Goal: Task Accomplishment & Management: Manage account settings

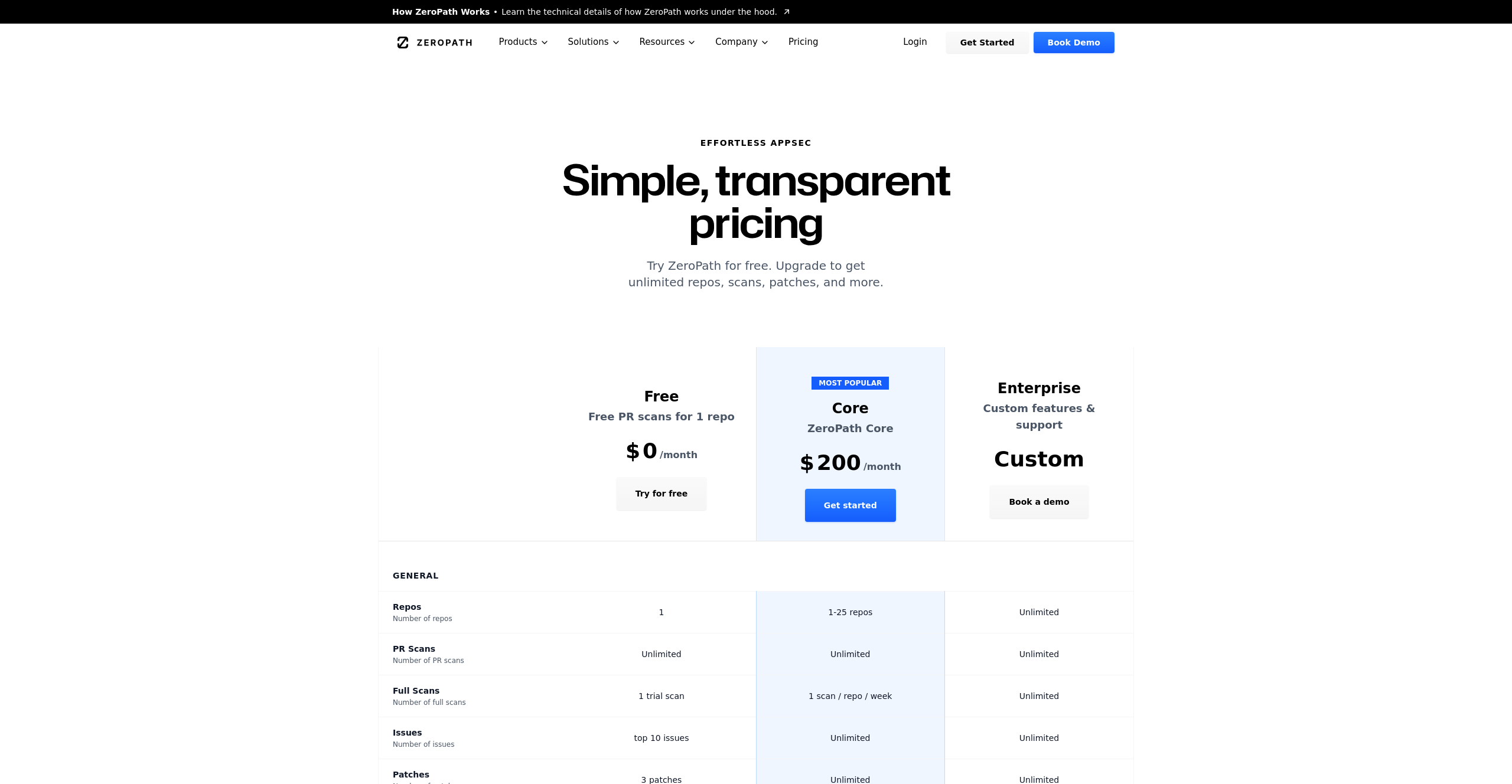
click at [924, 41] on link "Login" at bounding box center [915, 42] width 53 height 21
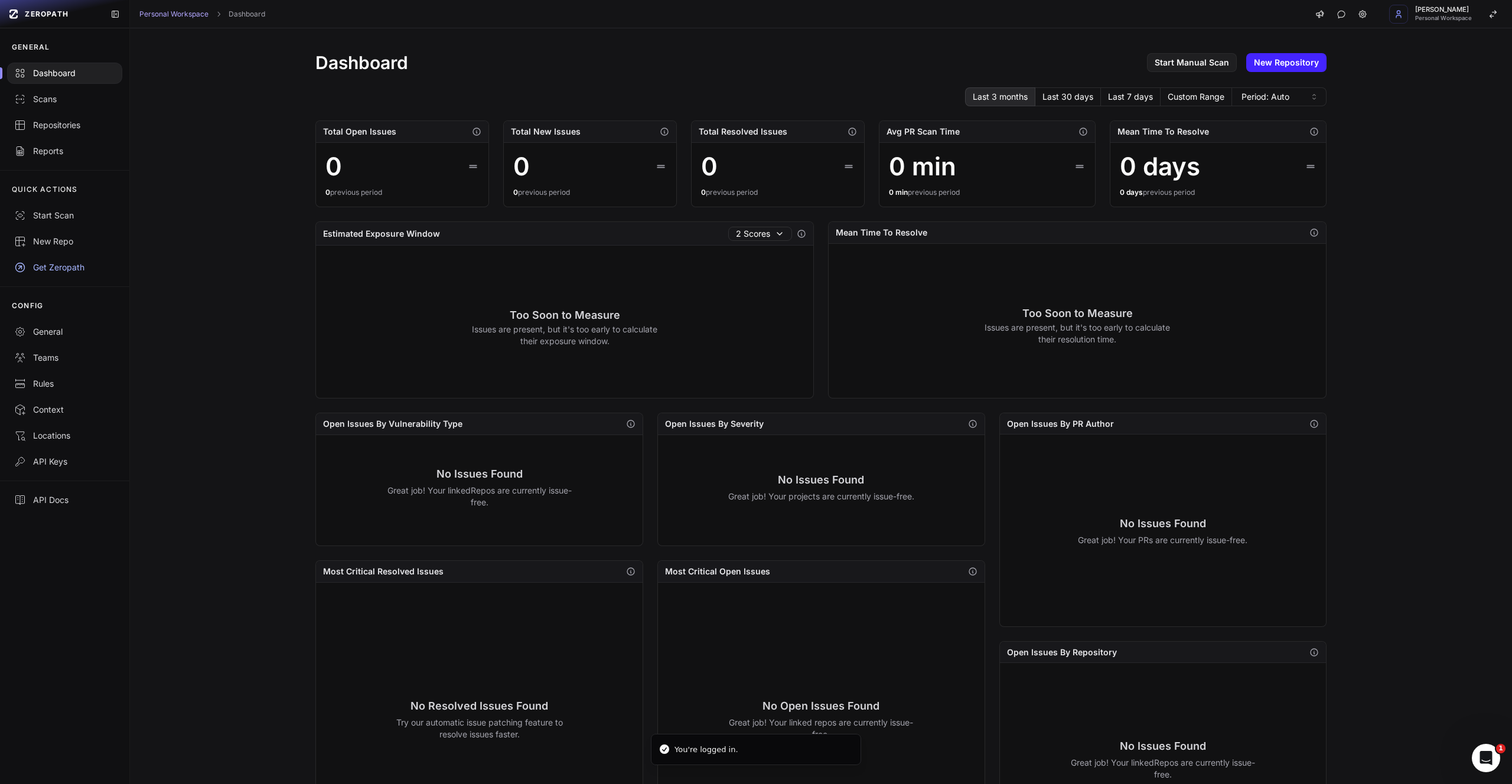
click at [78, 280] on div "QUICK ACTIONS Start Scan New Repo Get Zeropath" at bounding box center [64, 228] width 129 height 116
click at [84, 275] on link "Get Zeropath" at bounding box center [64, 267] width 129 height 26
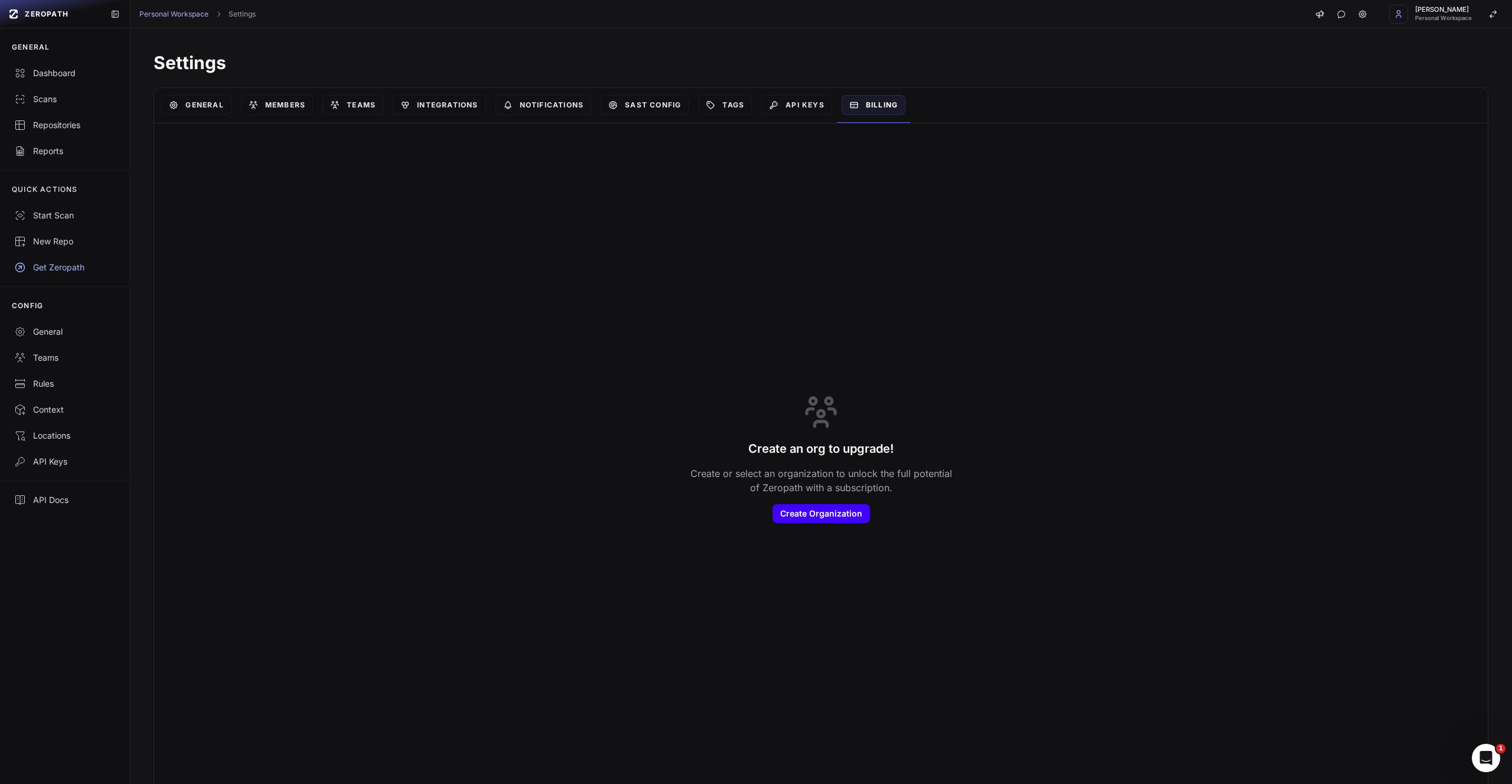
click at [832, 517] on button "Create Organization" at bounding box center [821, 513] width 97 height 19
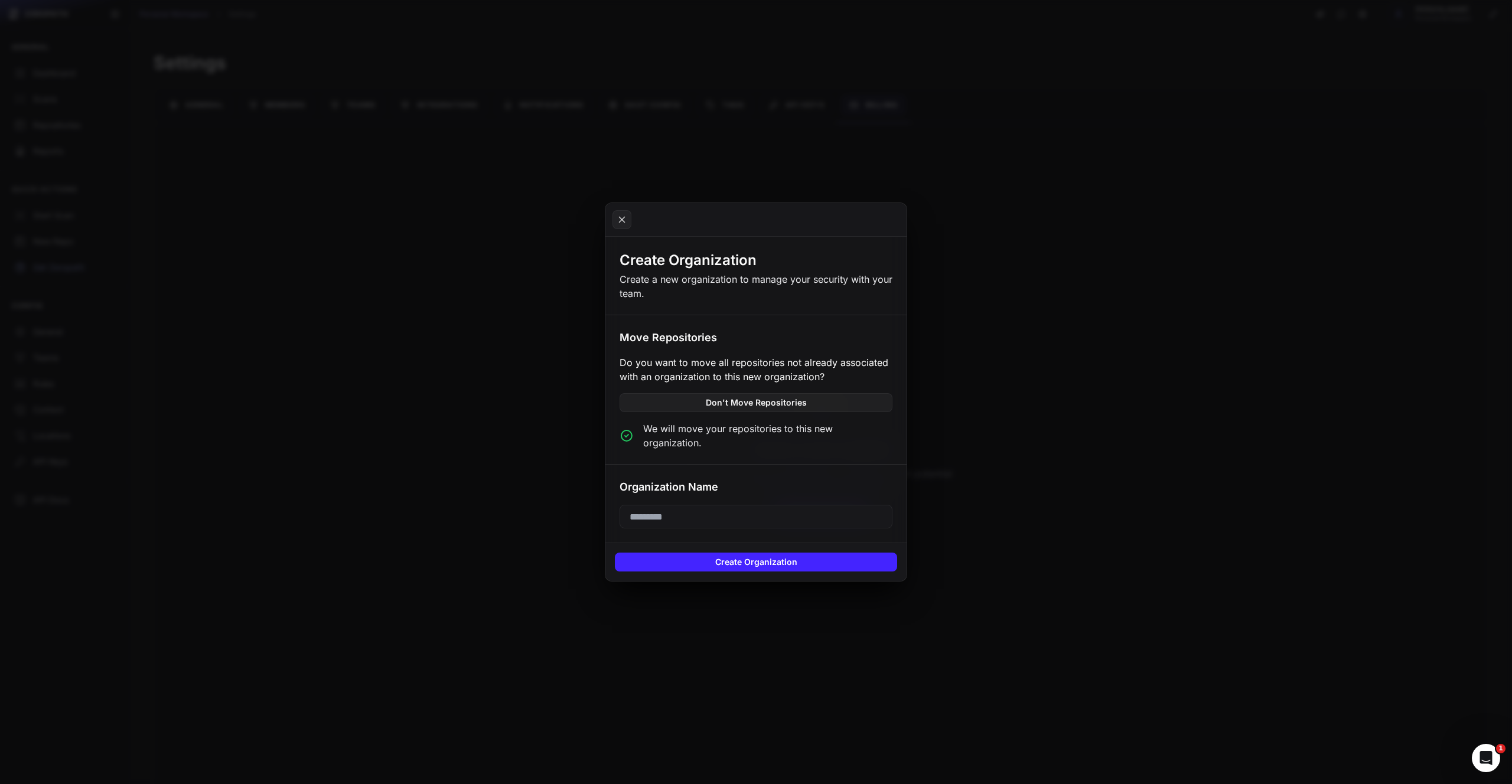
click at [698, 492] on div "Organization Name" at bounding box center [756, 503] width 301 height 79
click at [698, 504] on input "text" at bounding box center [756, 516] width 273 height 24
type input "**********"
click at [682, 559] on button "Create Organization" at bounding box center [756, 562] width 282 height 19
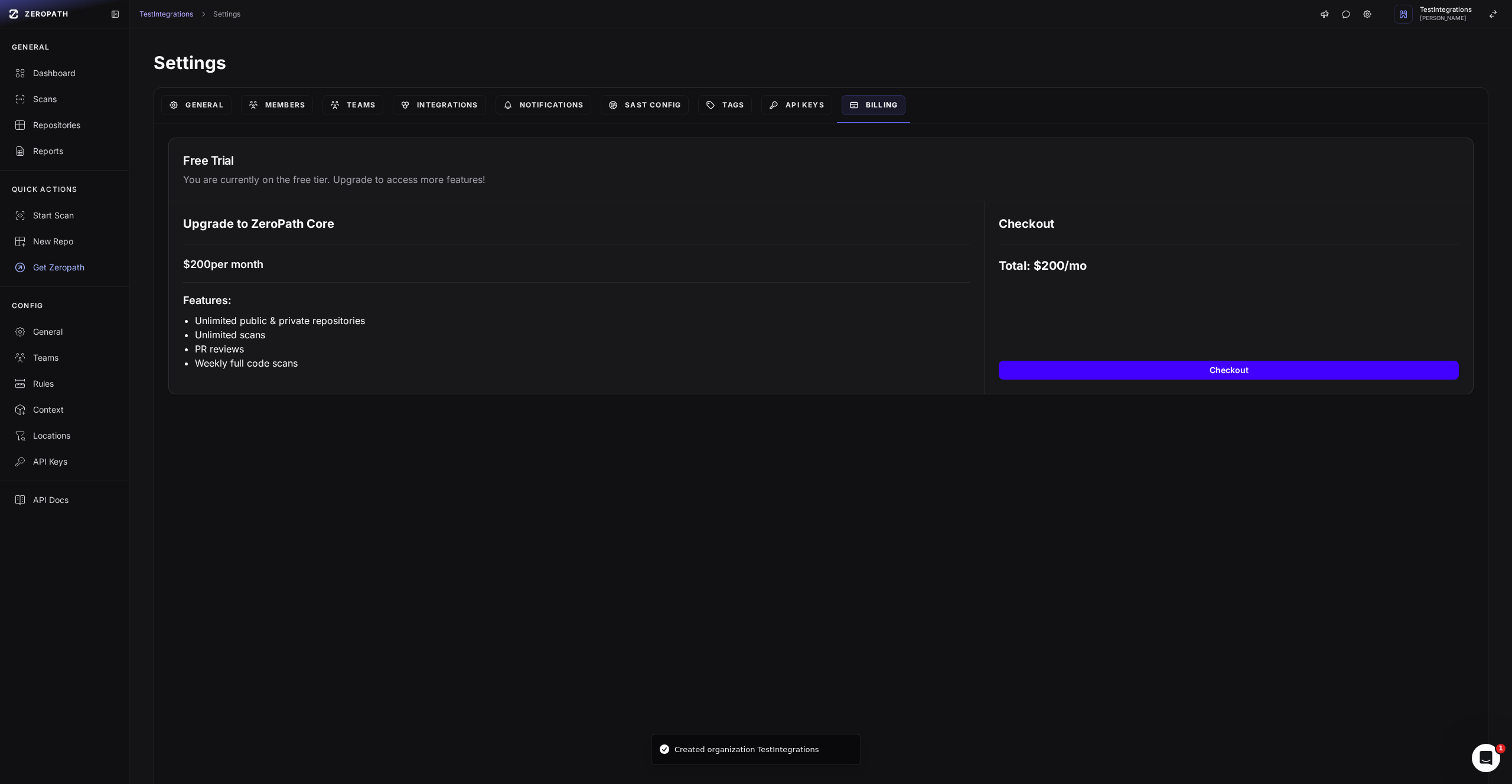
click at [1056, 374] on button "Checkout" at bounding box center [1228, 370] width 460 height 19
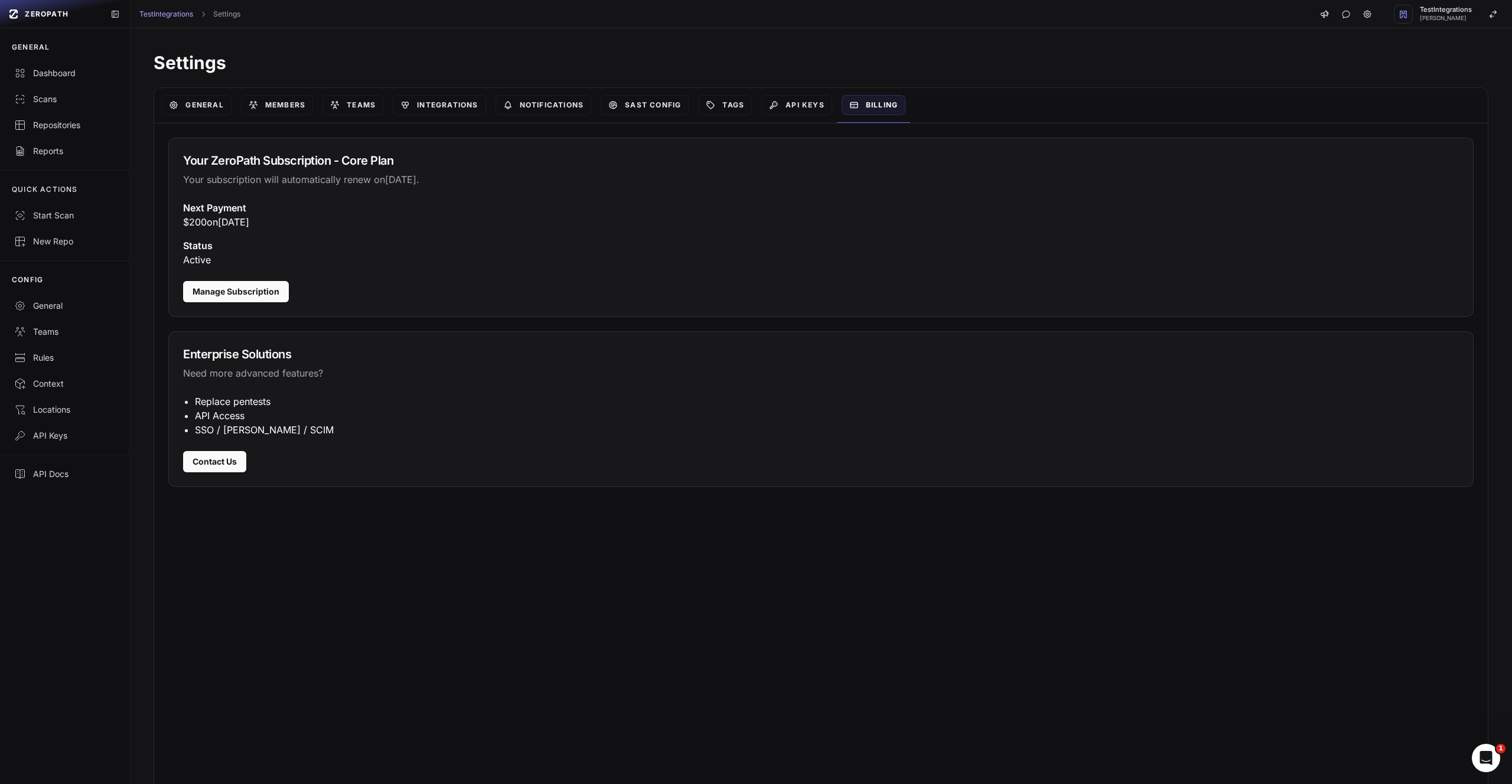
click at [608, 150] on div "Your ZeroPath Subscription - Core Plan Your subscription will automatically ren…" at bounding box center [821, 170] width 1304 height 63
click at [582, 206] on h3 "Next Payment" at bounding box center [821, 208] width 1275 height 14
click at [423, 103] on link "Integrations" at bounding box center [439, 105] width 93 height 20
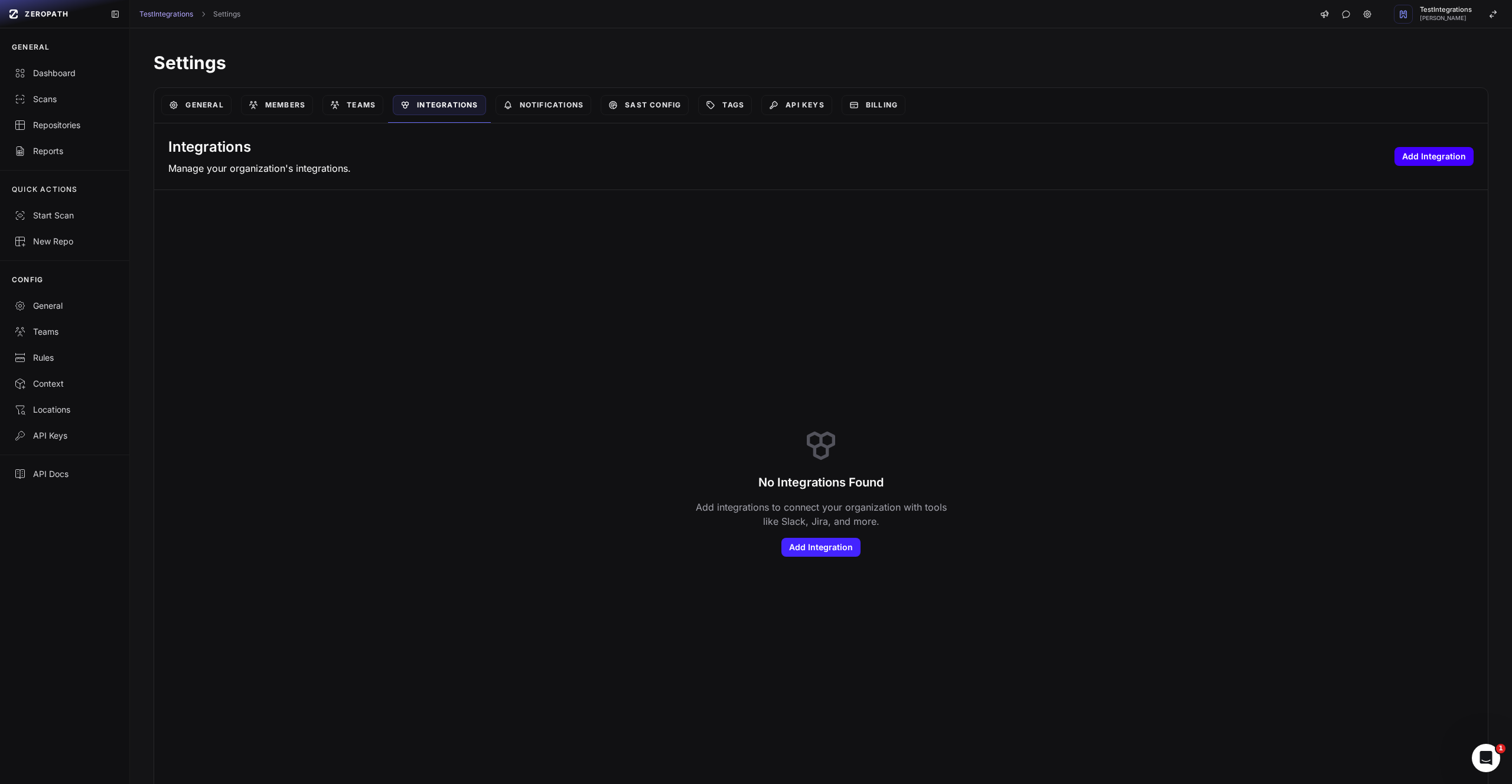
click at [1451, 157] on button "Add Integration" at bounding box center [1434, 157] width 79 height 19
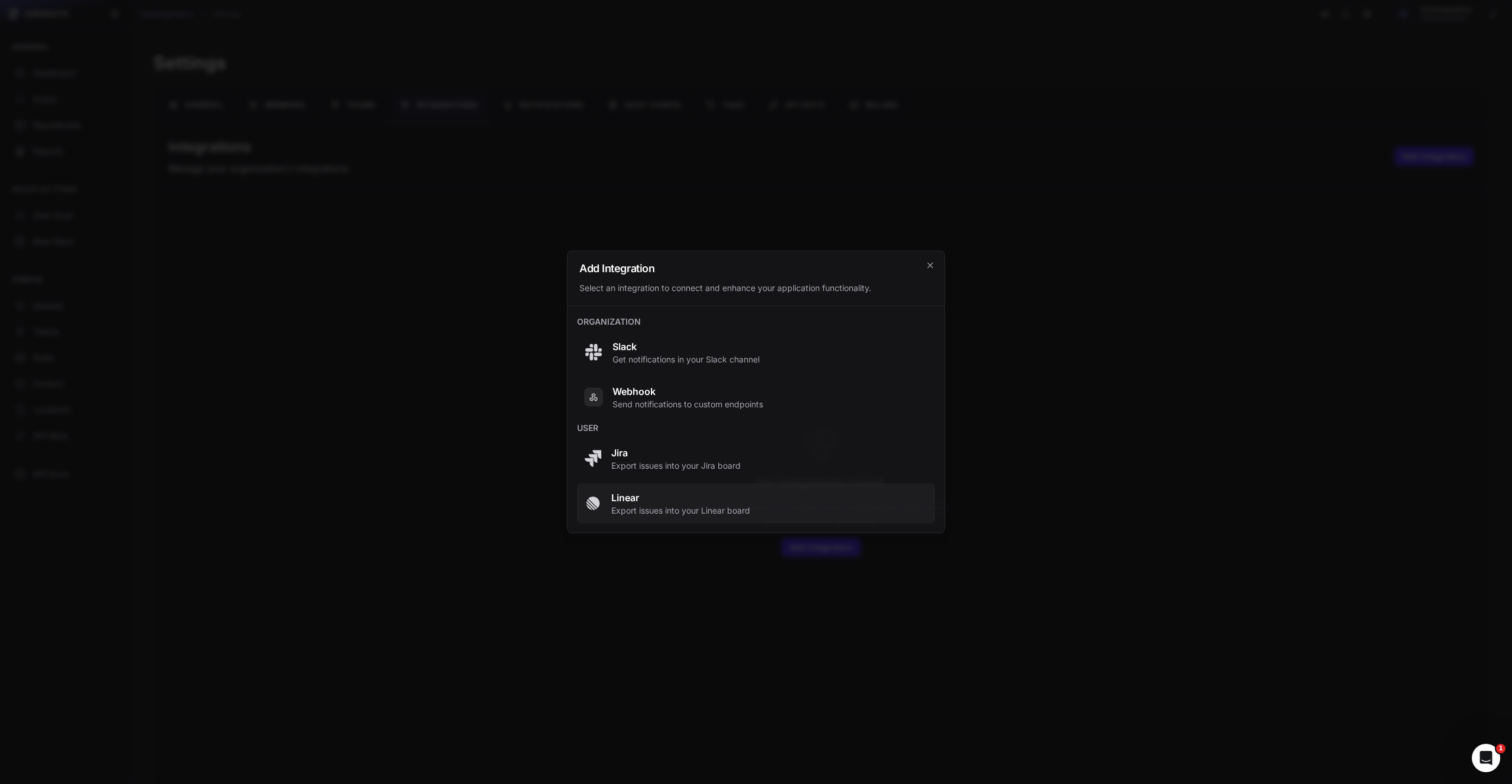
click at [750, 498] on span "Linear" at bounding box center [680, 498] width 139 height 14
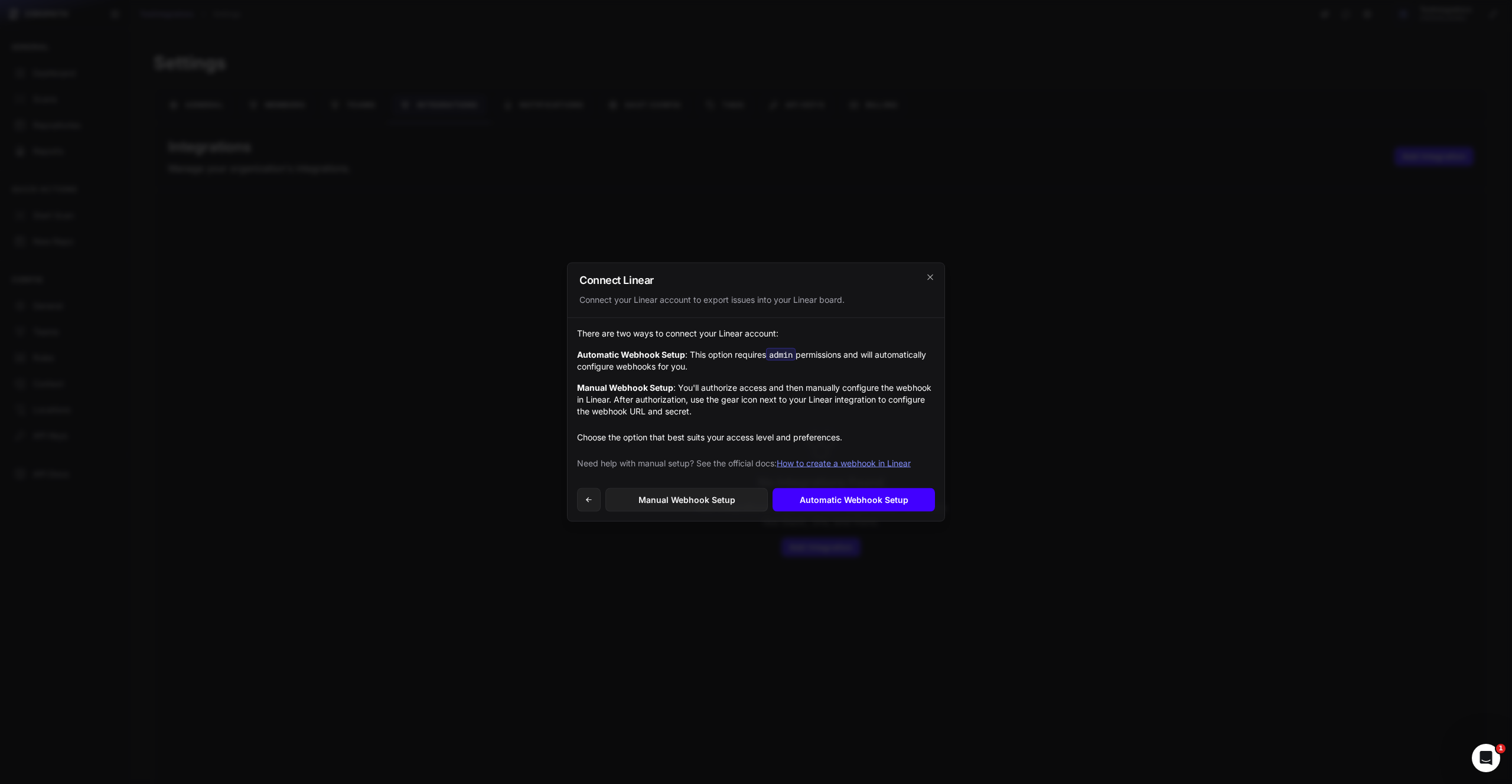
click at [803, 495] on link "Automatic Webhook Setup" at bounding box center [853, 500] width 162 height 24
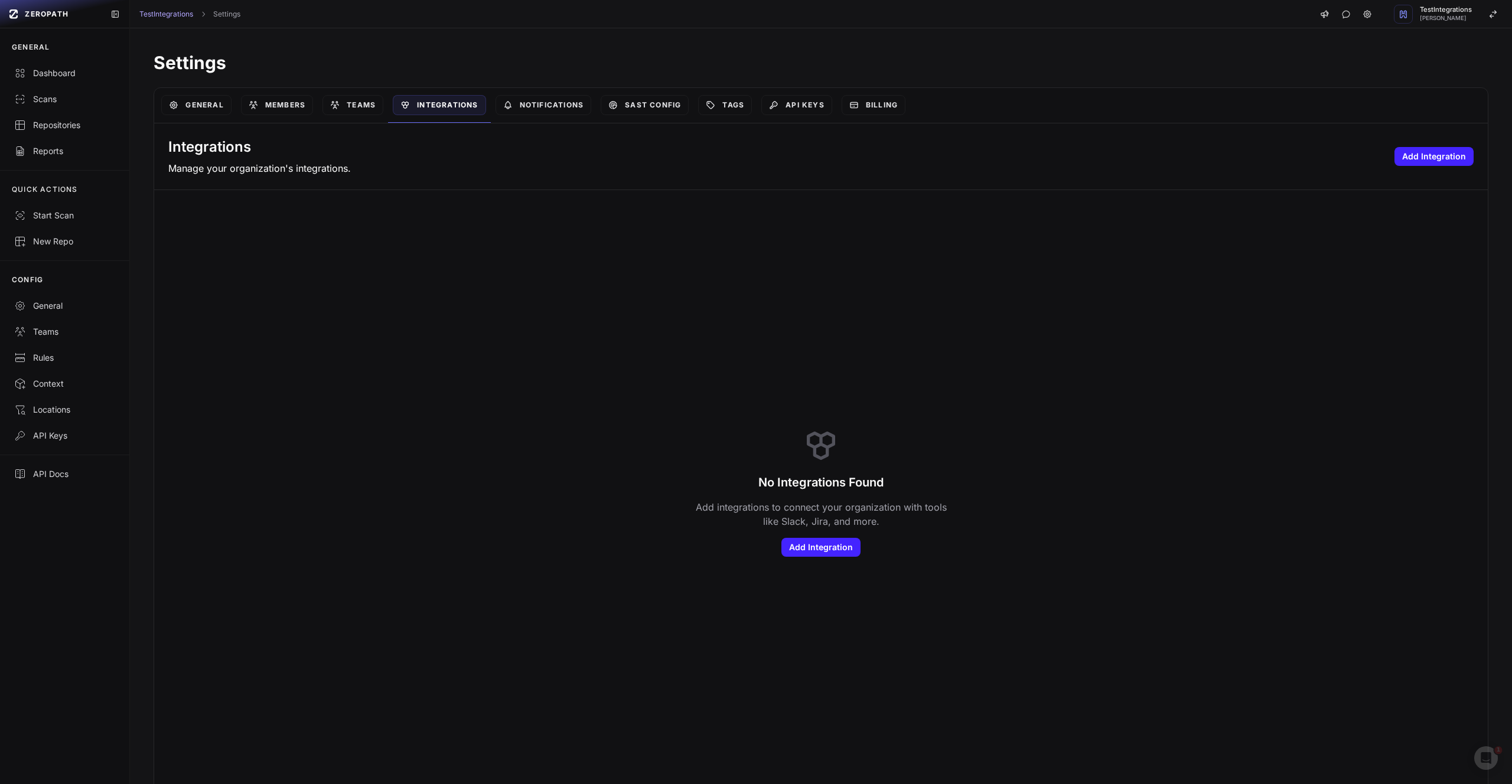
click at [800, 377] on div "No Integrations Found Add integrations to connect your organization with tools …" at bounding box center [821, 491] width 1334 height 603
